Goal: Find specific page/section: Find specific page/section

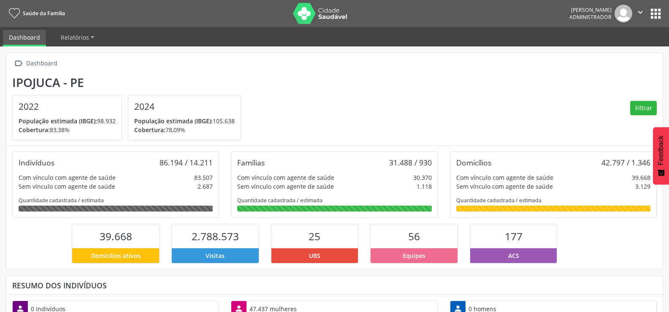
scroll to position [140, 219]
click at [653, 14] on button "apps" at bounding box center [655, 13] width 15 height 15
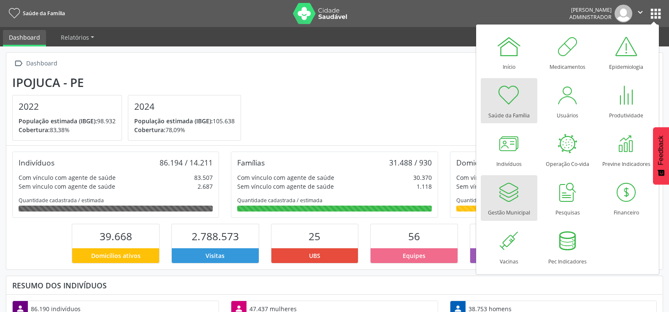
click at [497, 197] on div at bounding box center [508, 191] width 25 height 25
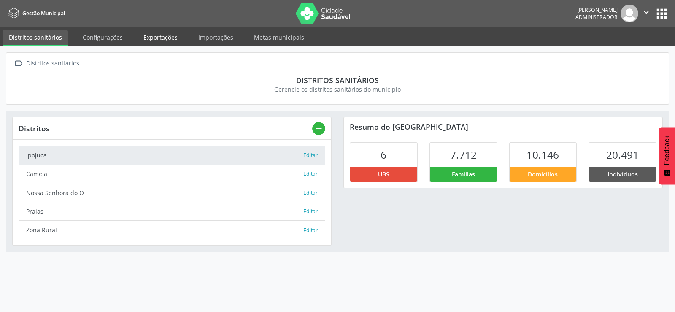
click at [150, 39] on link "Exportações" at bounding box center [161, 37] width 46 height 15
